Goal: Find specific page/section: Find specific page/section

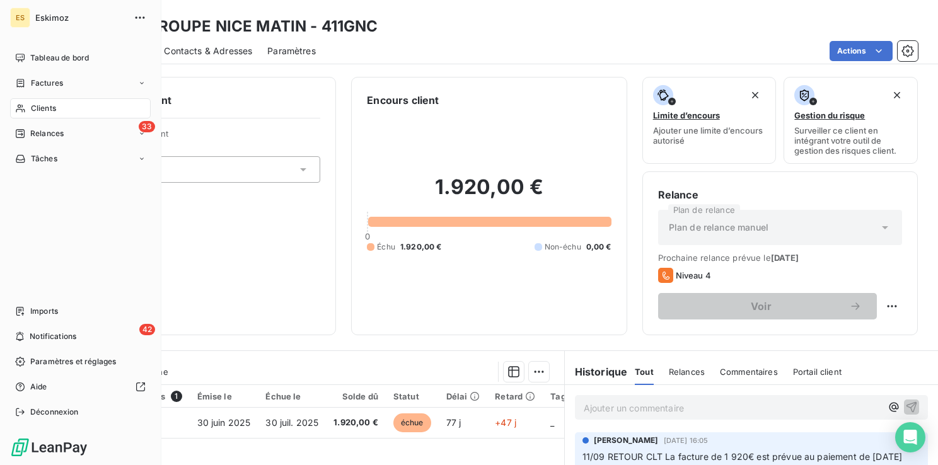
click at [20, 83] on html "ES Eskimoz Tableau de bord Factures Clients 33 Relances Tâches Imports 42 Notif…" at bounding box center [469, 232] width 938 height 465
click at [43, 78] on span "Factures" at bounding box center [47, 83] width 32 height 11
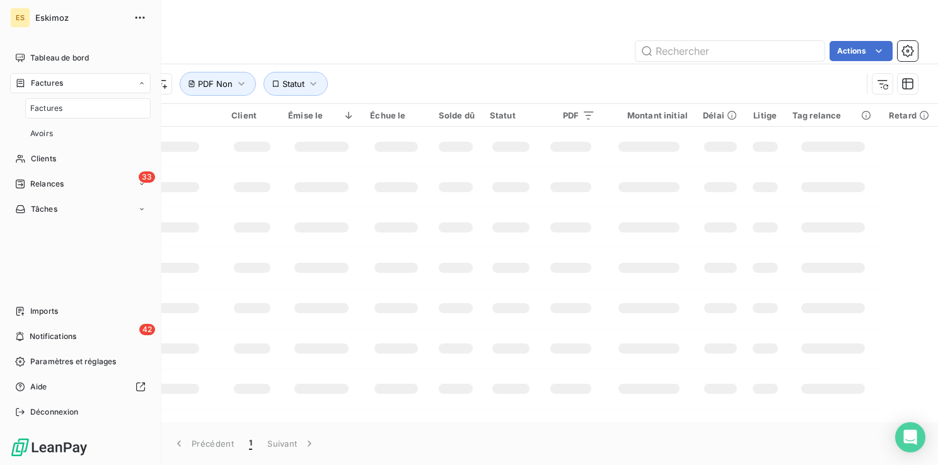
click at [48, 109] on span "Factures" at bounding box center [46, 108] width 32 height 11
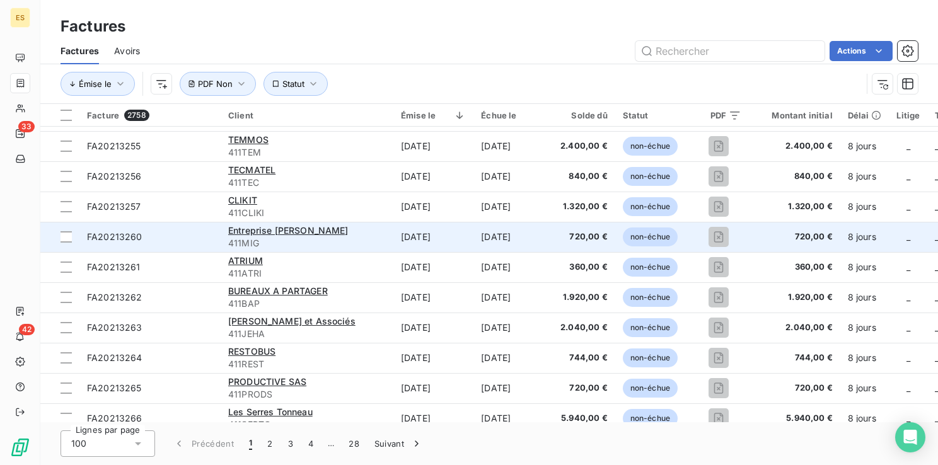
scroll to position [441, 0]
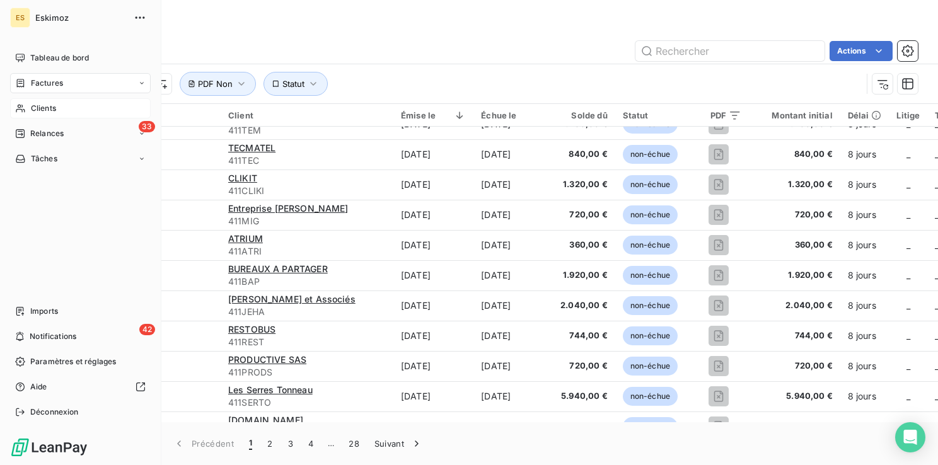
click at [40, 114] on div "Clients" at bounding box center [80, 108] width 141 height 20
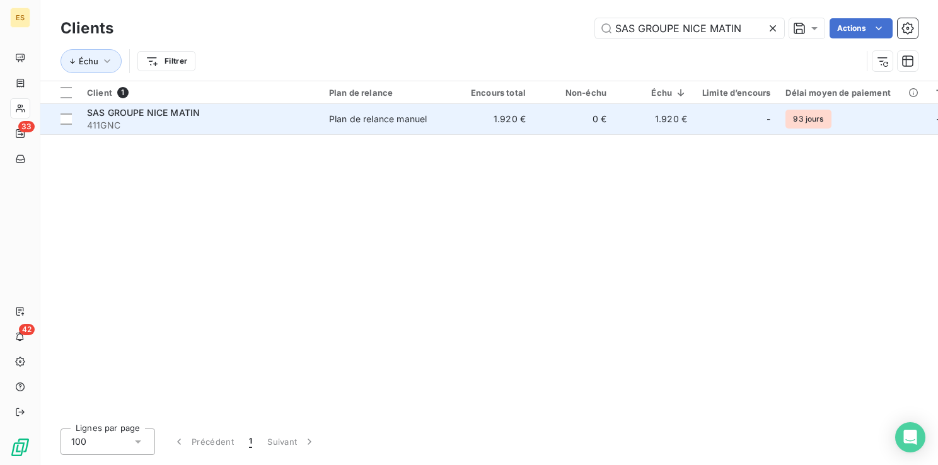
click at [562, 120] on td "0 €" at bounding box center [573, 119] width 81 height 30
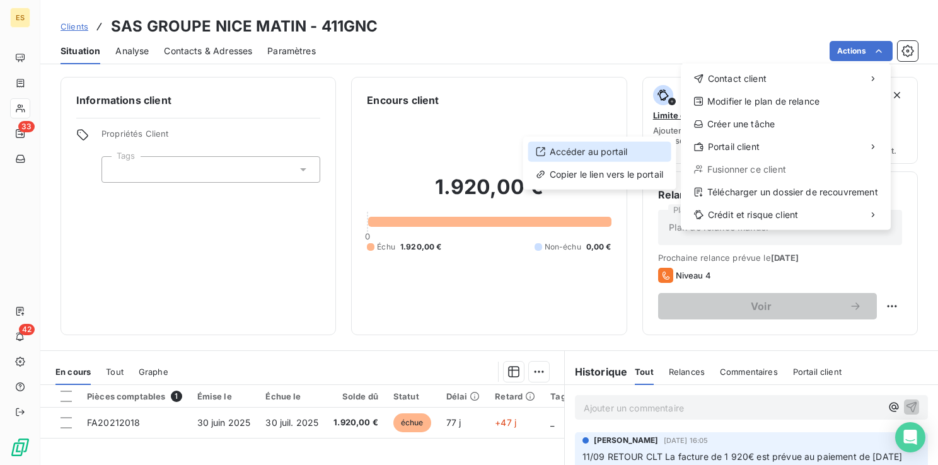
click at [607, 151] on div "Accéder au portail" at bounding box center [599, 152] width 143 height 20
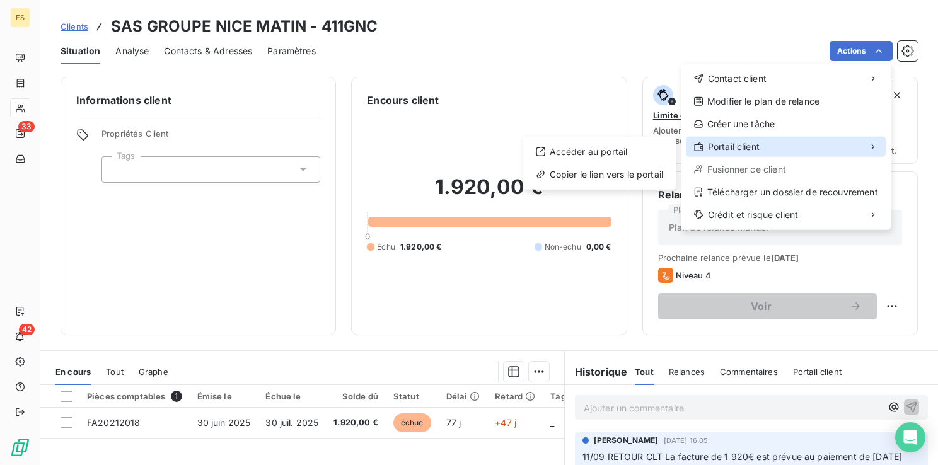
click at [749, 151] on span "Portail client" at bounding box center [734, 147] width 52 height 13
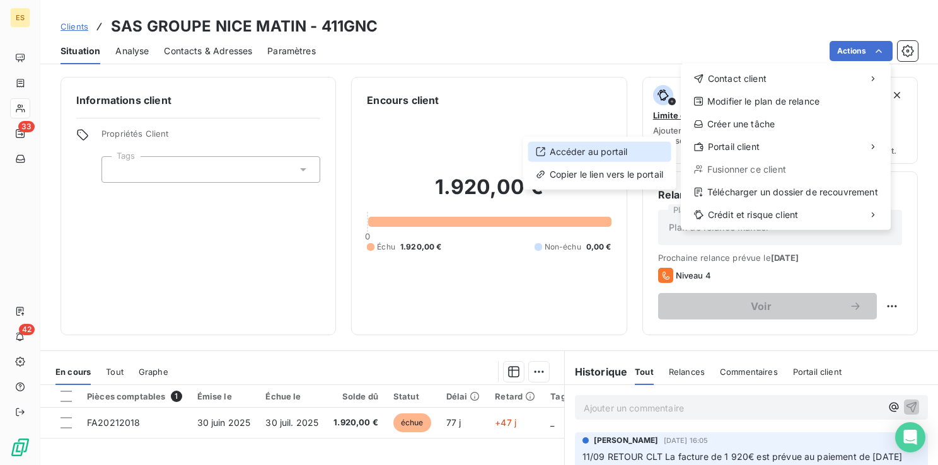
click at [574, 158] on div "Accéder au portail" at bounding box center [599, 152] width 143 height 20
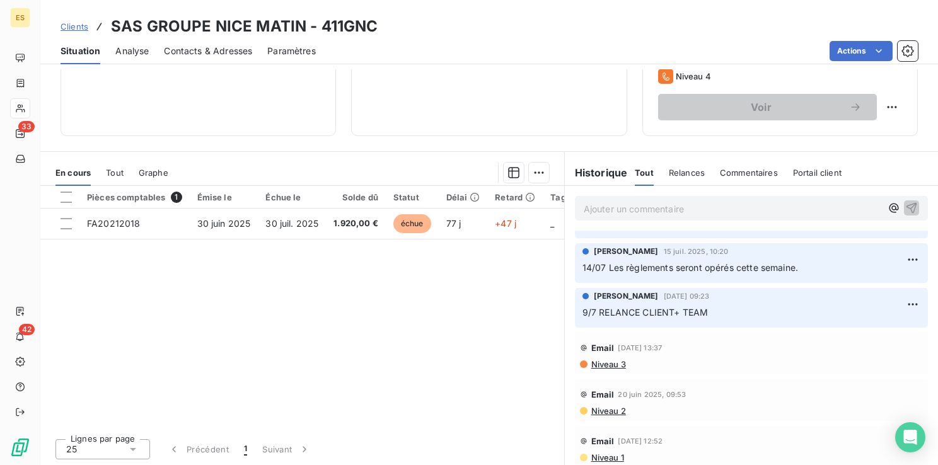
scroll to position [395, 0]
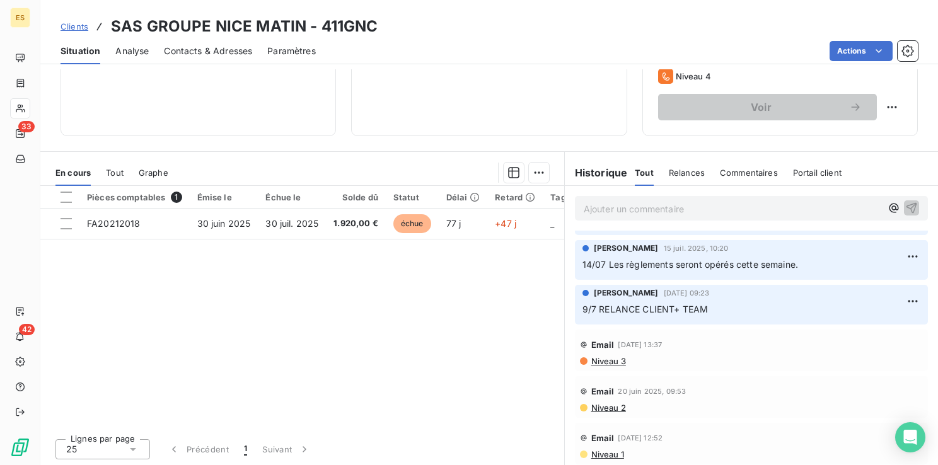
click at [71, 25] on span "Clients" at bounding box center [75, 26] width 28 height 10
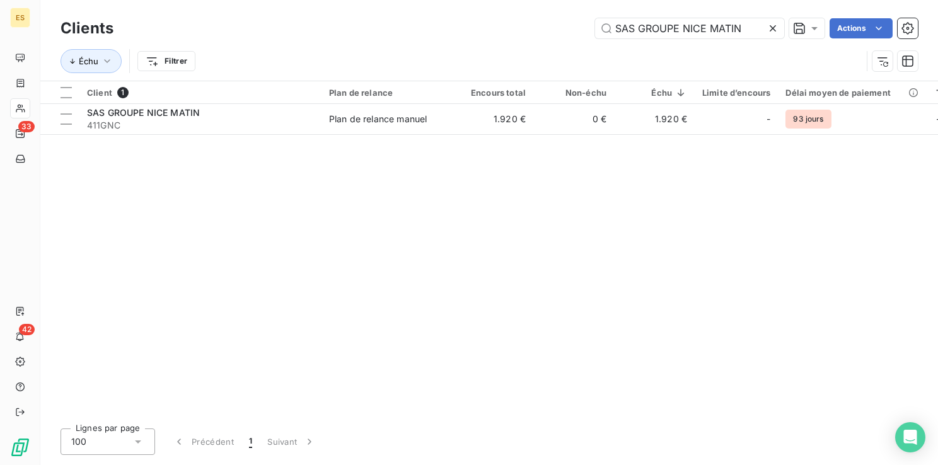
click at [774, 24] on icon at bounding box center [773, 28] width 13 height 13
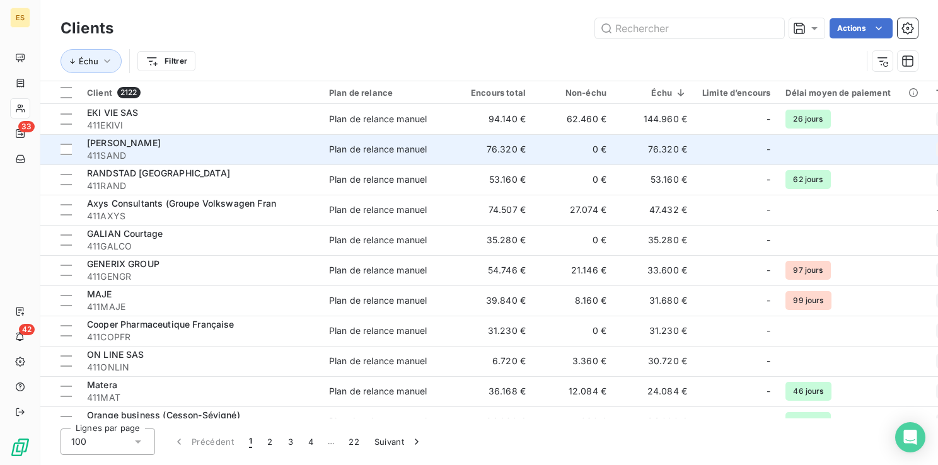
click at [160, 137] on div "SANDRO ANDY SAS" at bounding box center [200, 143] width 227 height 13
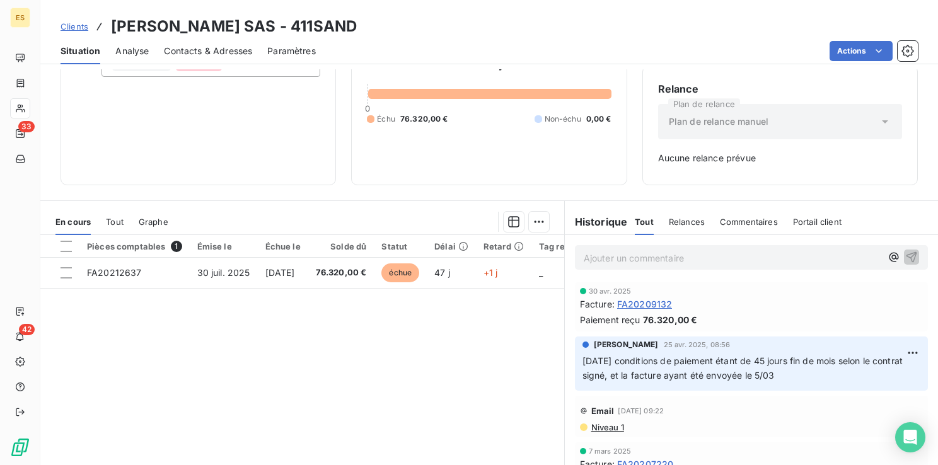
scroll to position [155, 0]
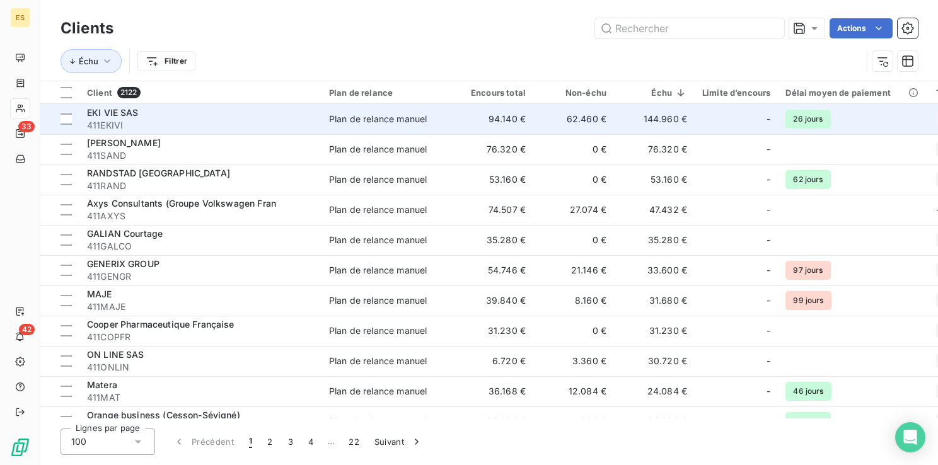
click at [119, 117] on span "EKI VIE SAS" at bounding box center [113, 112] width 52 height 11
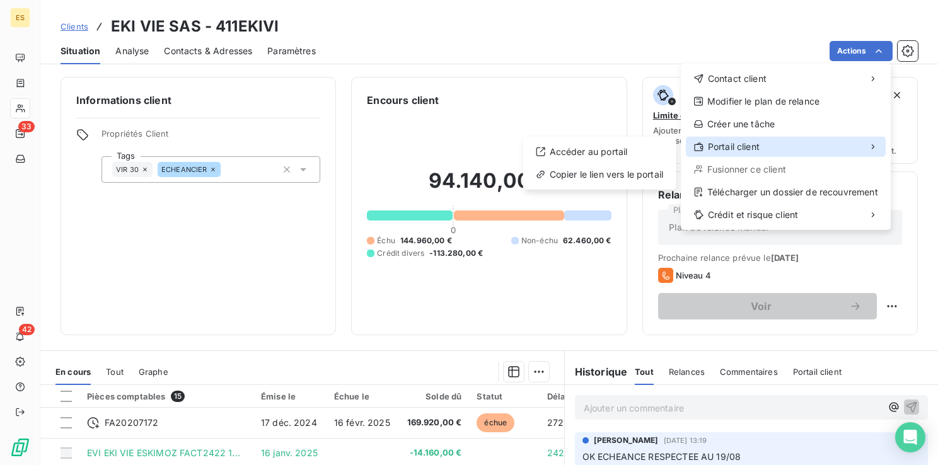
click at [731, 149] on span "Portail client" at bounding box center [734, 147] width 52 height 13
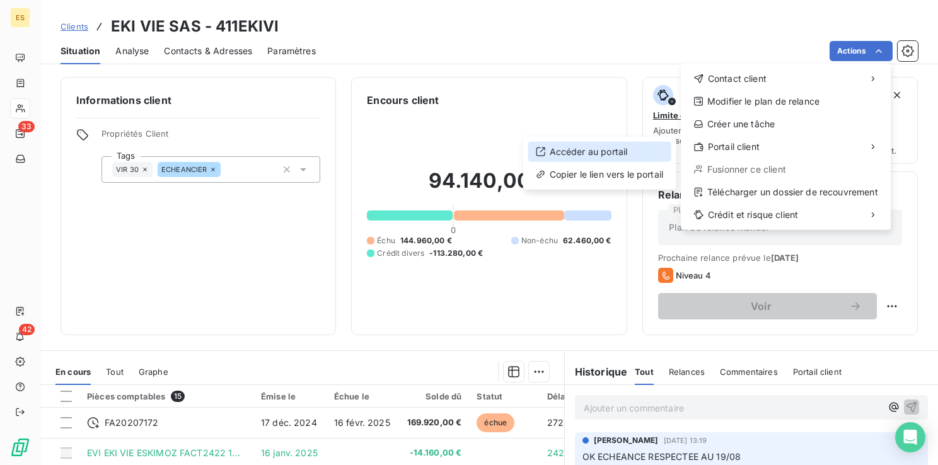
click at [618, 159] on div "Accéder au portail" at bounding box center [599, 152] width 143 height 20
